Goal: Communication & Community: Participate in discussion

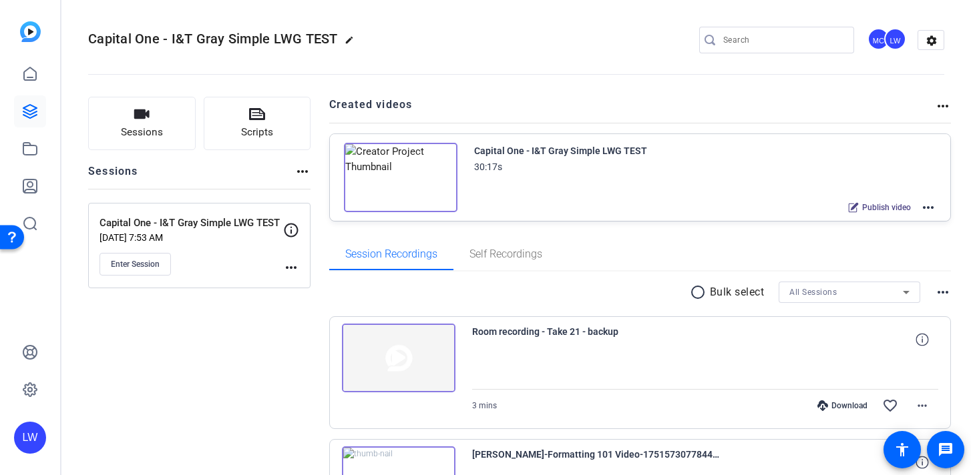
click at [928, 205] on mat-icon "more_horiz" at bounding box center [928, 208] width 16 height 16
click at [725, 232] on div at bounding box center [485, 237] width 971 height 475
click at [153, 264] on span "Enter Session" at bounding box center [135, 264] width 49 height 11
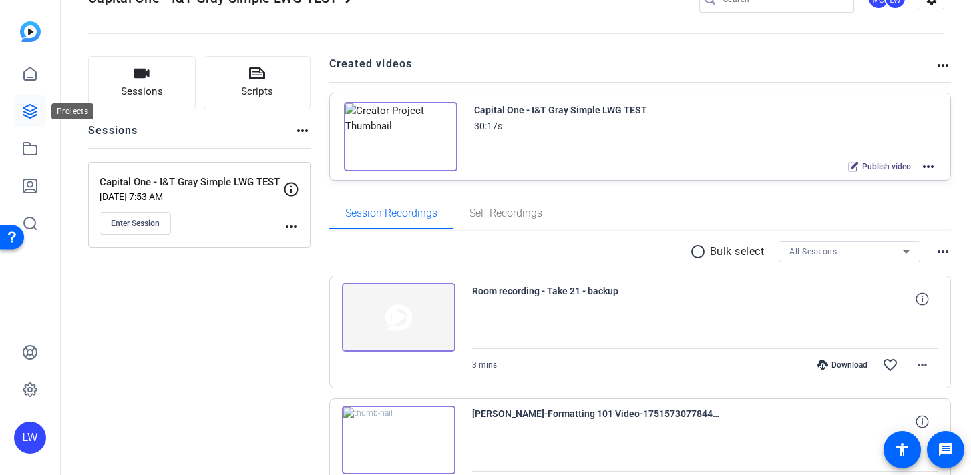
click at [38, 111] on link at bounding box center [30, 111] width 32 height 32
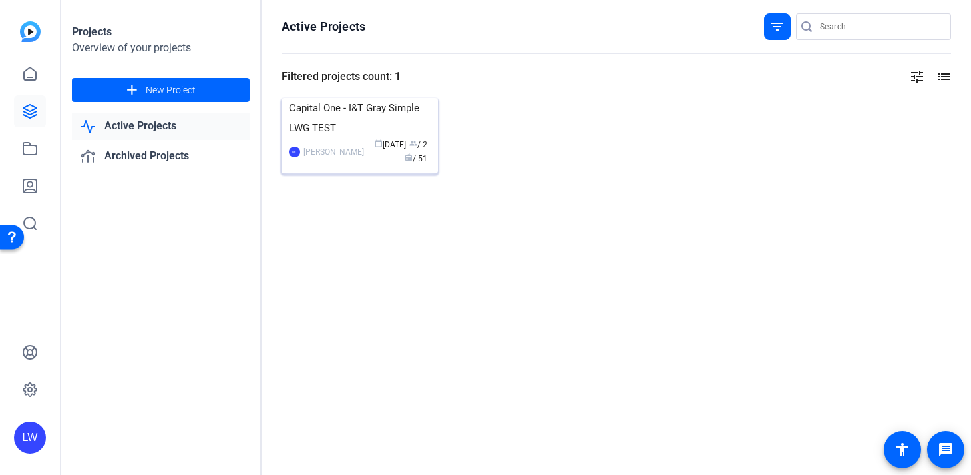
click at [310, 159] on div "[PERSON_NAME]" at bounding box center [333, 152] width 61 height 13
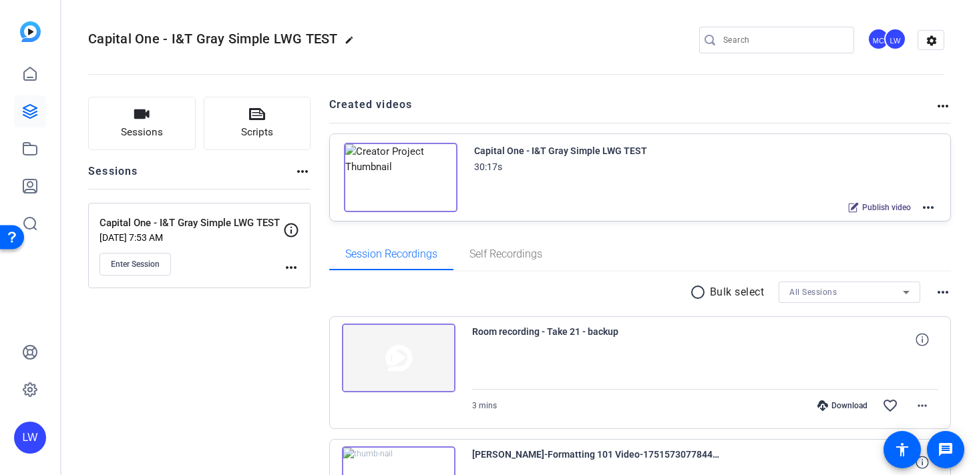
click at [940, 108] on mat-icon "more_horiz" at bounding box center [943, 106] width 16 height 16
click at [861, 173] on div at bounding box center [485, 237] width 971 height 475
click at [899, 210] on span "Publish video" at bounding box center [886, 207] width 49 height 11
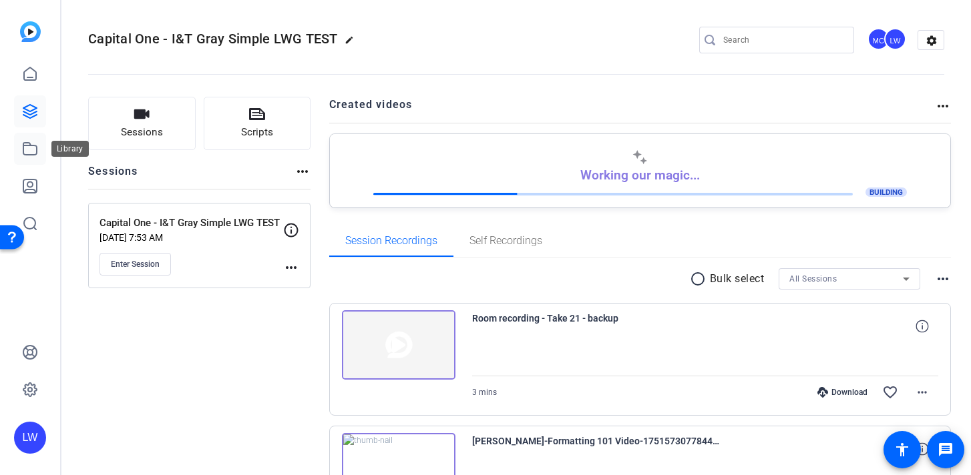
click at [32, 148] on icon at bounding box center [30, 149] width 16 height 16
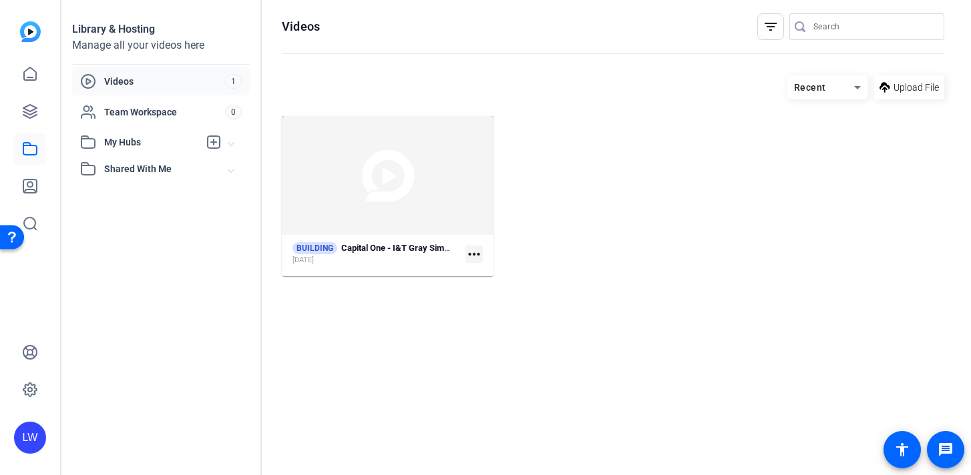
click at [843, 84] on div "Recent" at bounding box center [820, 87] width 67 height 17
click at [740, 85] on div at bounding box center [485, 237] width 971 height 475
click at [26, 188] on icon at bounding box center [30, 186] width 16 height 16
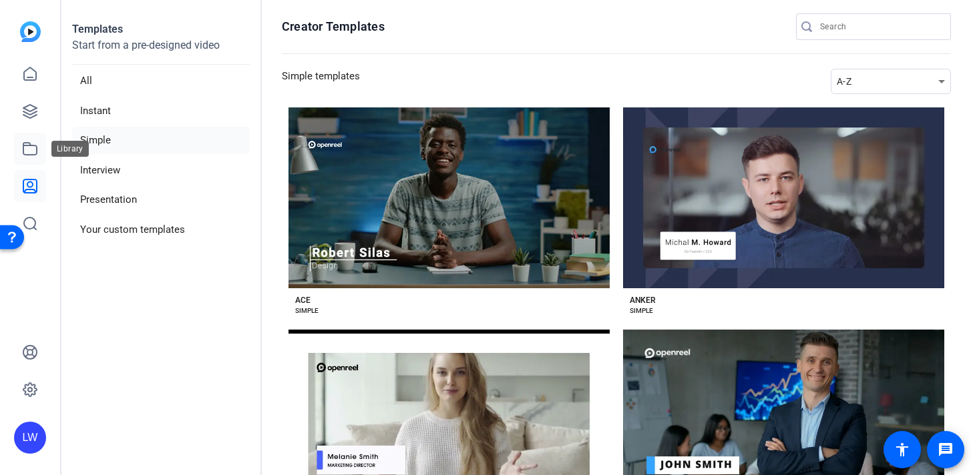
click at [32, 155] on icon at bounding box center [29, 149] width 13 height 12
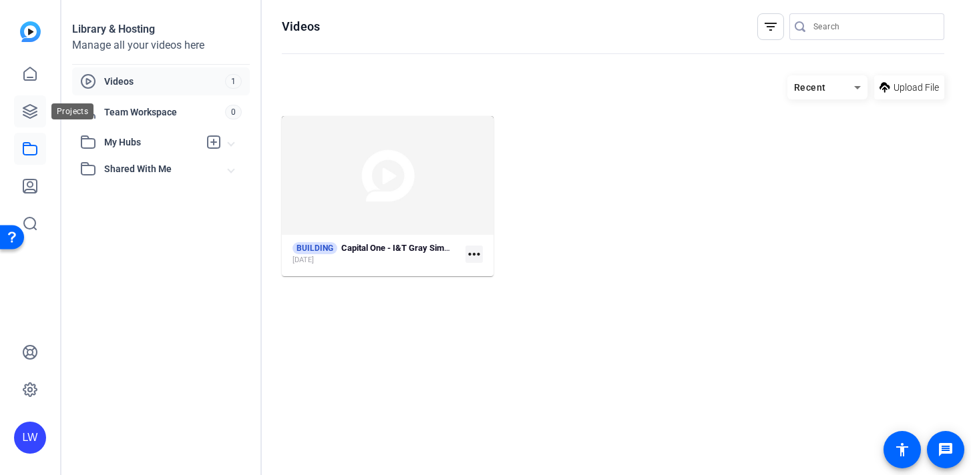
click at [25, 121] on link at bounding box center [30, 111] width 32 height 32
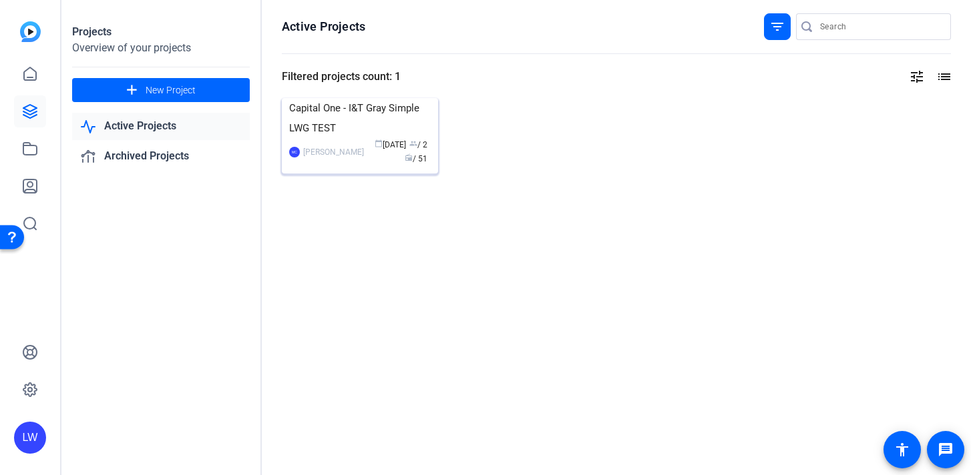
click at [332, 138] on div "Capital One - I&T Gray Simple LWG TEST" at bounding box center [360, 118] width 142 height 40
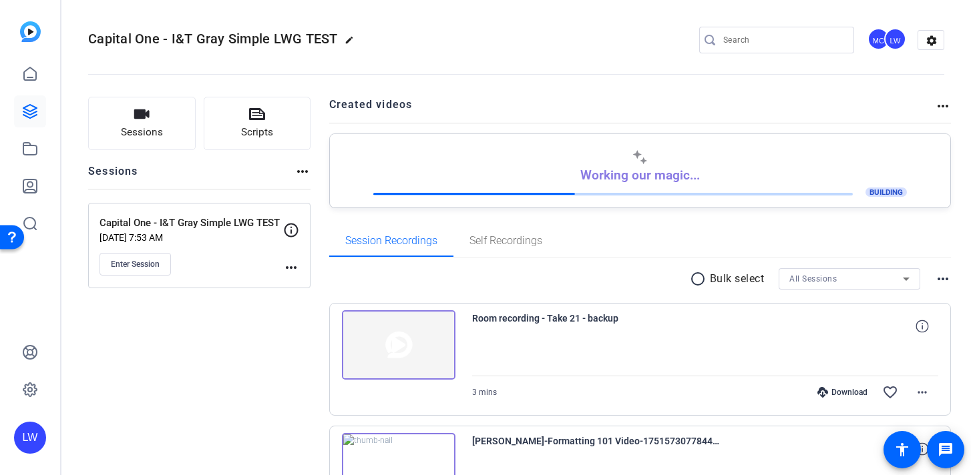
click at [212, 233] on p "[DATE] 7:53 AM" at bounding box center [191, 237] width 184 height 11
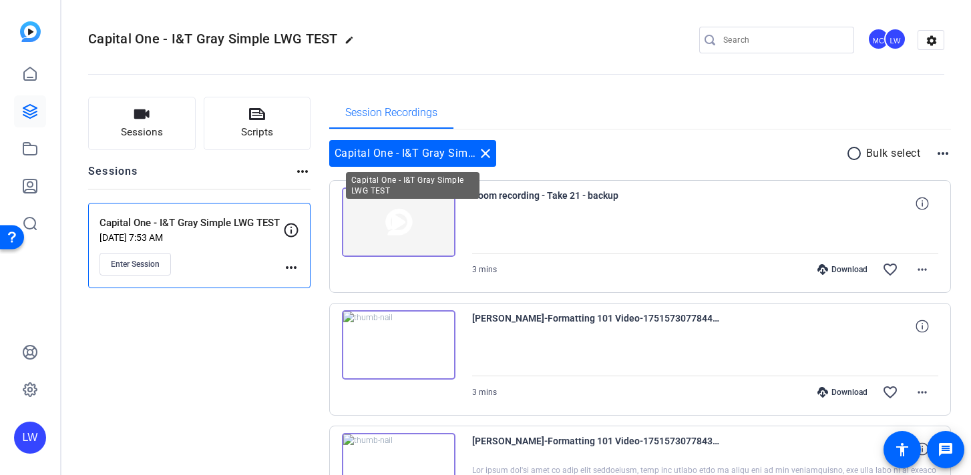
click at [424, 158] on div "Capital One - I&T Gray Simple LWG TEST close" at bounding box center [412, 153] width 167 height 27
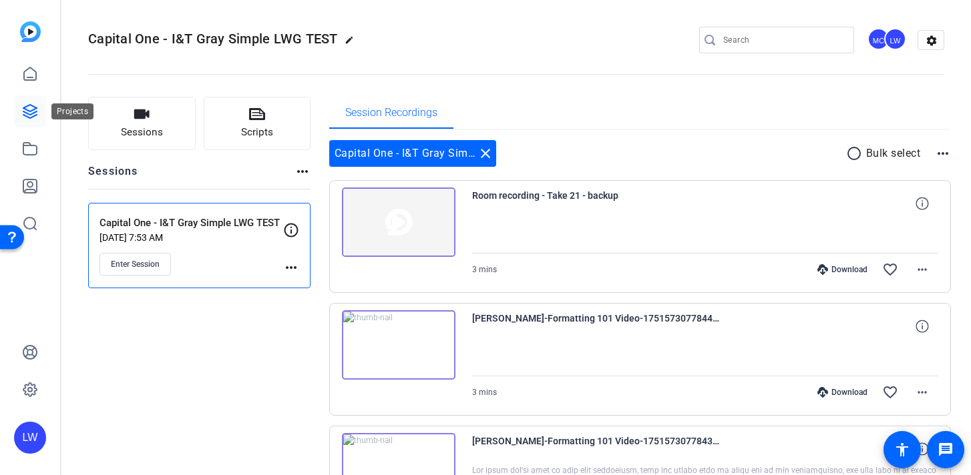
click at [35, 99] on link at bounding box center [30, 111] width 32 height 32
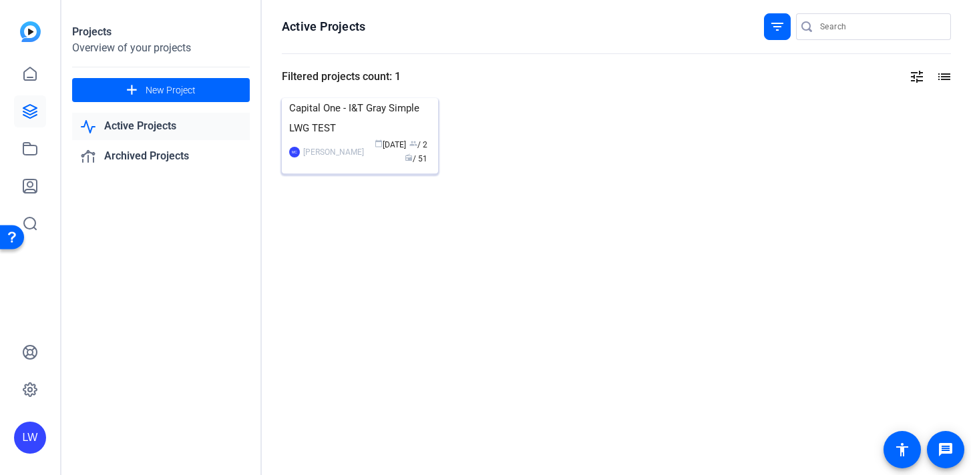
click at [369, 98] on img at bounding box center [360, 98] width 156 height 0
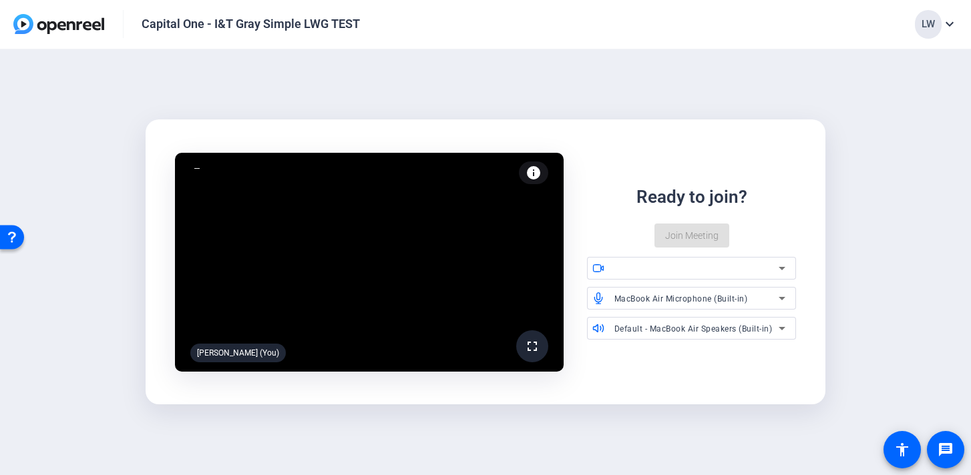
click at [649, 274] on div at bounding box center [696, 268] width 165 height 16
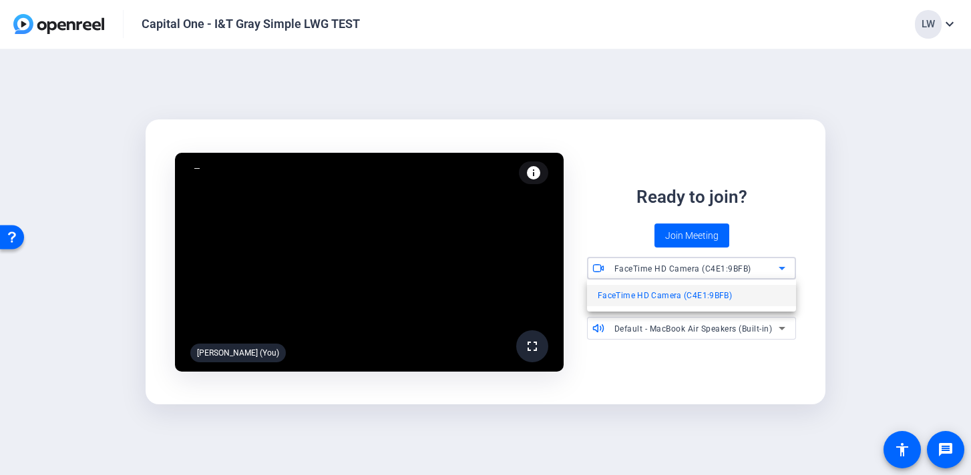
click at [593, 195] on div at bounding box center [485, 237] width 971 height 475
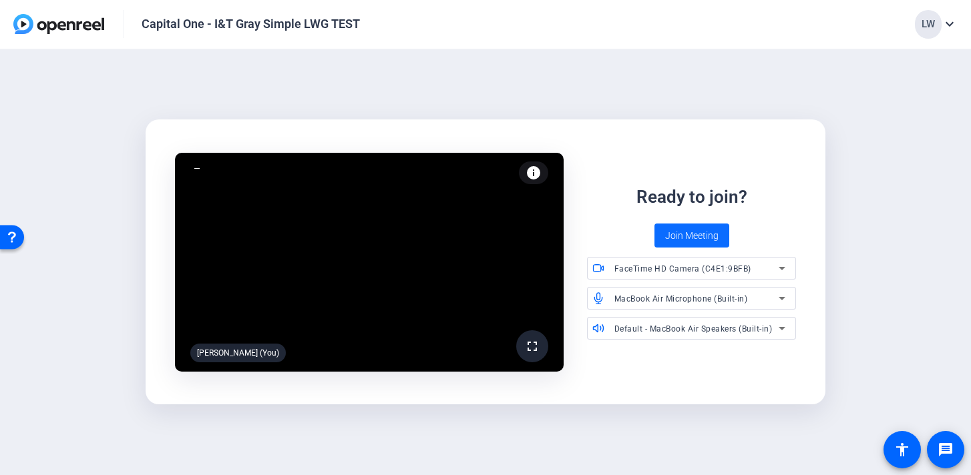
click at [677, 236] on span "Join Meeting" at bounding box center [691, 236] width 53 height 14
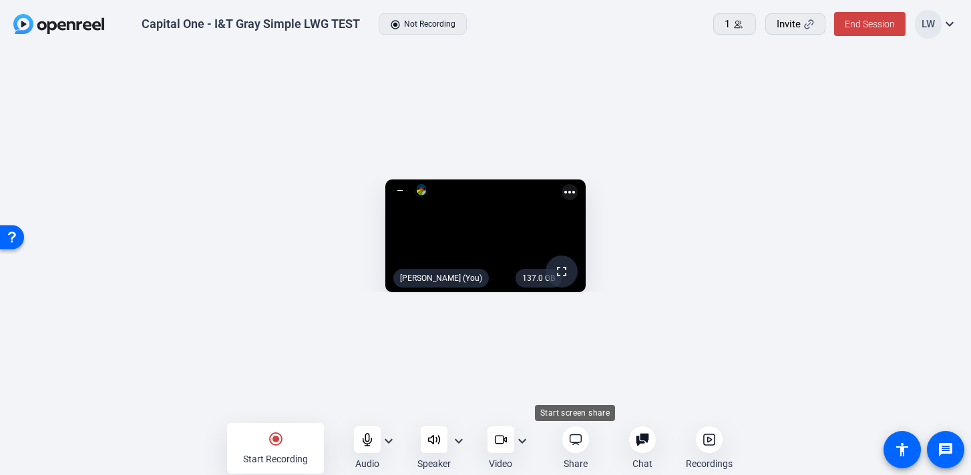
click at [574, 446] on icon at bounding box center [575, 439] width 13 height 13
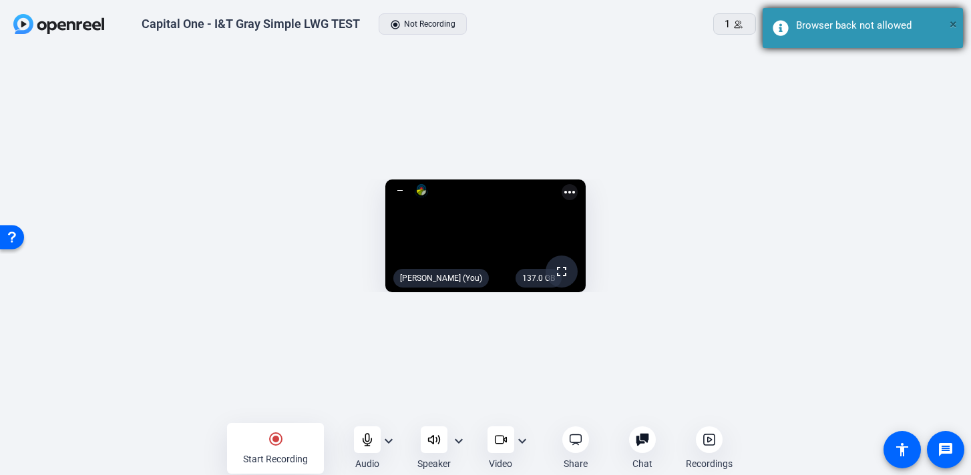
click at [952, 23] on span "×" at bounding box center [952, 24] width 7 height 16
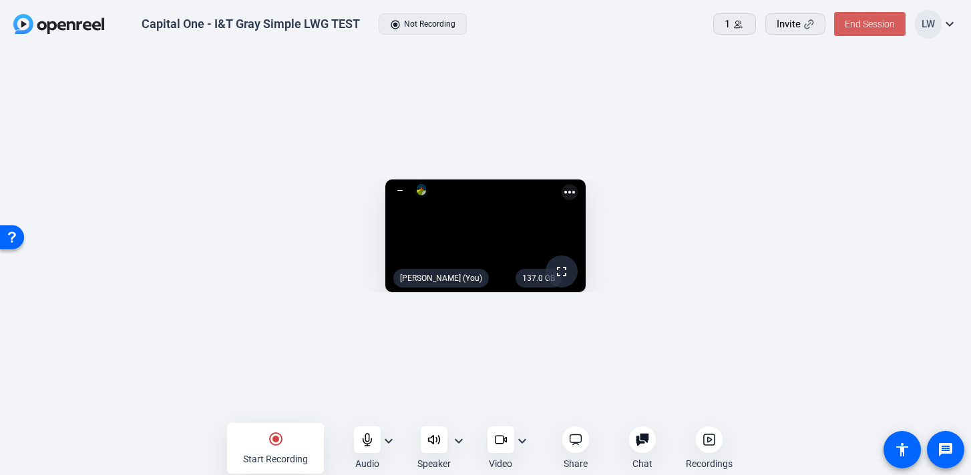
click at [877, 27] on span "End Session" at bounding box center [870, 24] width 50 height 11
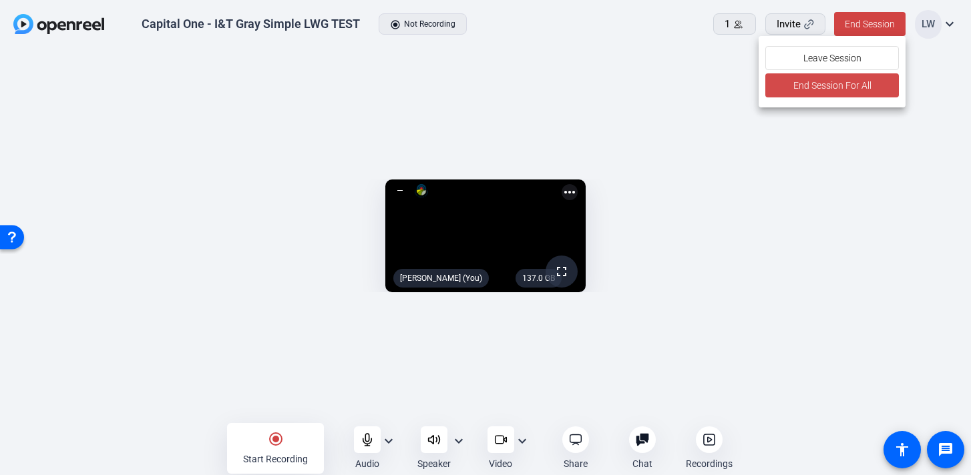
click at [835, 88] on span "End Session For All" at bounding box center [831, 85] width 78 height 16
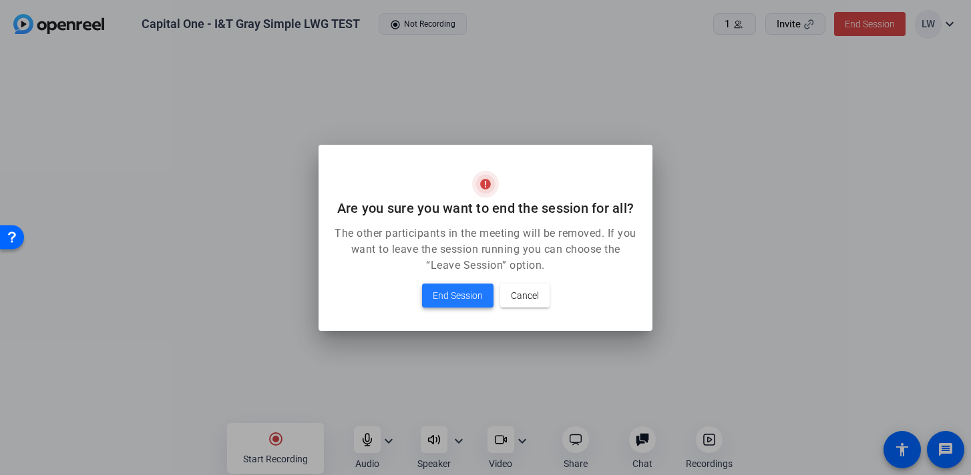
click at [452, 298] on span "End Session" at bounding box center [458, 296] width 50 height 16
